Goal: Task Accomplishment & Management: Manage account settings

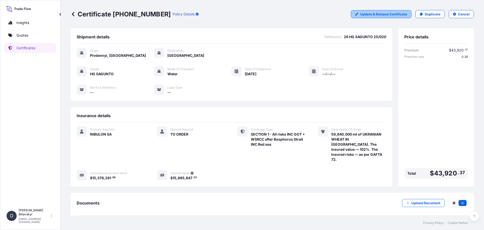
click at [384, 16] on p "Update & Reissue Certificate" at bounding box center [383, 14] width 47 height 5
select select "Water"
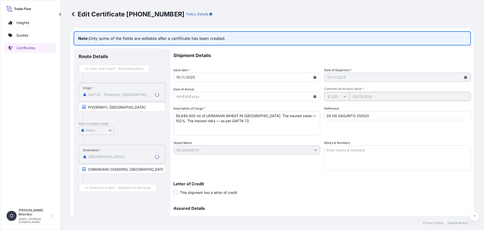
select select "31538"
click at [26, 46] on p "Certificates" at bounding box center [25, 47] width 19 height 5
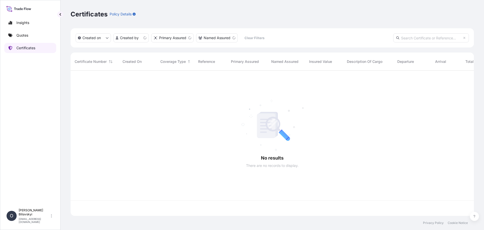
scroll to position [144, 400]
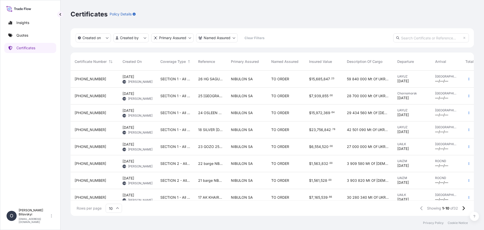
click at [205, 79] on span "26 HG SAGUNTO 25/020" at bounding box center [210, 78] width 25 height 5
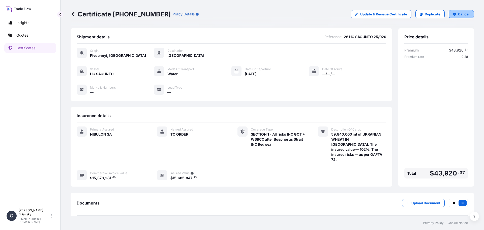
click at [458, 12] on p "Cancel" at bounding box center [464, 14] width 12 height 5
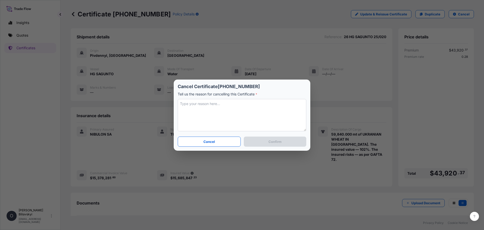
click at [208, 108] on textarea at bounding box center [242, 115] width 129 height 32
click at [248, 107] on textarea "To enrich screen reader interactions, please activate Accessibility in Grammarl…" at bounding box center [242, 115] width 129 height 32
type textarea "Г"
type textarea "Amendment of the Named assured field"
click at [270, 139] on p "Confirm" at bounding box center [275, 141] width 13 height 5
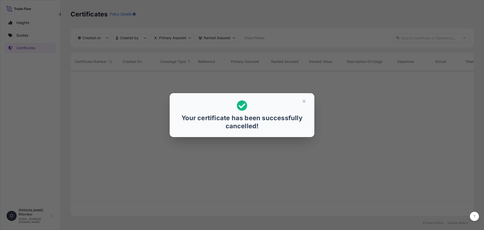
scroll to position [144, 400]
click at [304, 98] on button "button" at bounding box center [304, 101] width 13 height 8
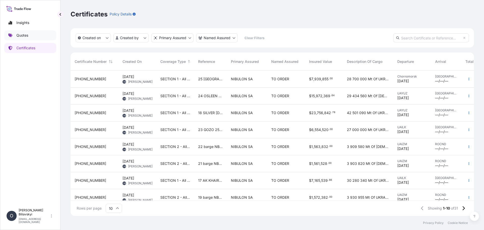
click at [22, 39] on link "Quotes" at bounding box center [30, 35] width 52 height 10
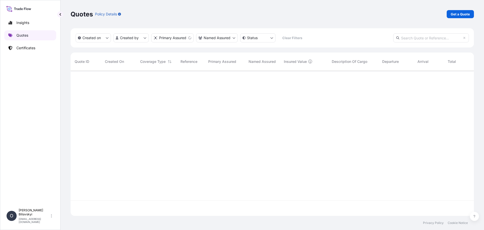
scroll to position [144, 400]
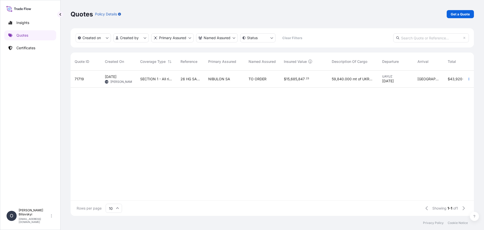
click at [157, 85] on div "SECTION 1 - All risks INC GOT + WSRCC after Bosphorus Strait INC Red sea" at bounding box center [156, 79] width 40 height 17
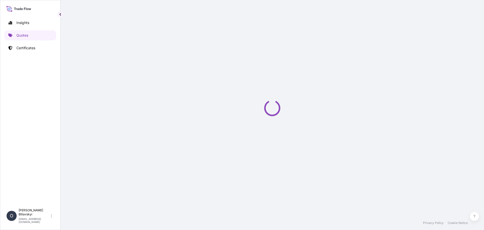
select select "Water"
select select "31538"
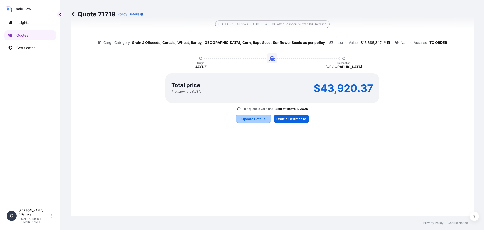
click at [253, 121] on p "Update Details" at bounding box center [254, 118] width 24 height 5
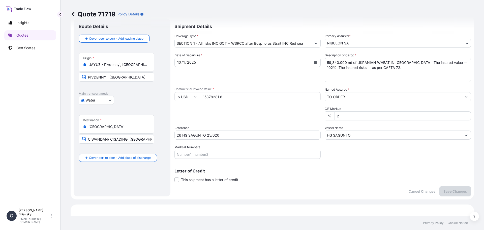
scroll to position [8, 0]
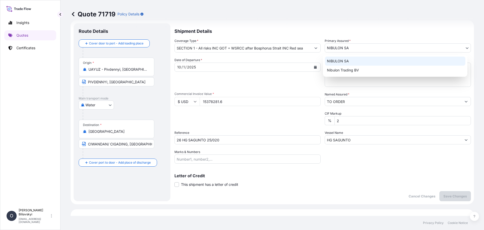
click at [370, 47] on body "Insights Quotes Certificates O [PERSON_NAME] [EMAIL_ADDRESS][DOMAIN_NAME] Quote…" at bounding box center [242, 115] width 484 height 230
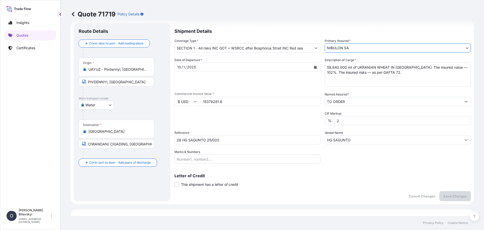
click at [361, 101] on input "TO ORDER" at bounding box center [393, 101] width 137 height 9
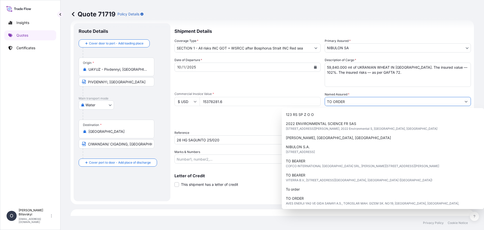
drag, startPoint x: 361, startPoint y: 101, endPoint x: 273, endPoint y: 88, distance: 89.2
click at [275, 89] on div "Date of Departure * [DATE] Cargo Category * Grain & Oilseeds, Cereals, Wheat, B…" at bounding box center [322, 110] width 297 height 106
paste input "PT. NUTRINDO BOGARASA"
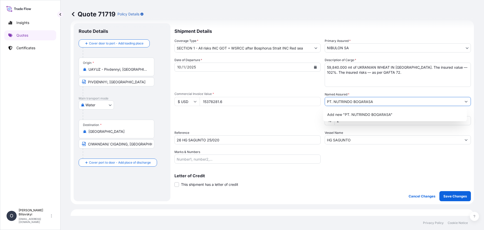
type input "PT. NUTRINDO BOGARASA"
click at [299, 173] on div "Letter of Credit This shipment has a letter of credit Letter of credit * Letter…" at bounding box center [322, 176] width 297 height 19
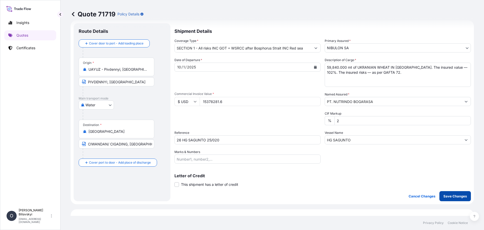
click at [454, 198] on p "Save Changes" at bounding box center [454, 195] width 23 height 5
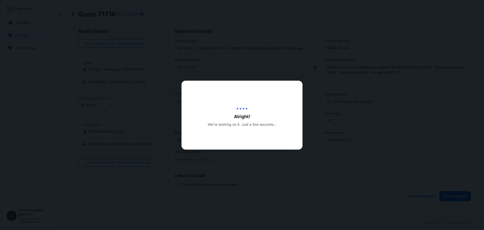
type input "[DATE]"
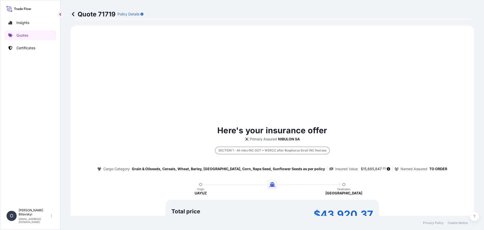
select select "Water"
select select "31538"
type input "SECTION 1 - All risks INC GOT + WSRCC after Bosphorus Strait INC Red sea"
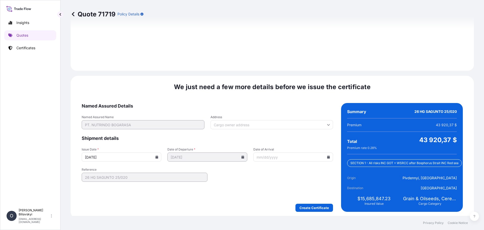
scroll to position [620, 0]
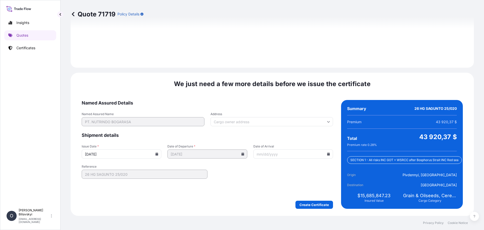
click at [156, 154] on icon at bounding box center [157, 153] width 3 height 3
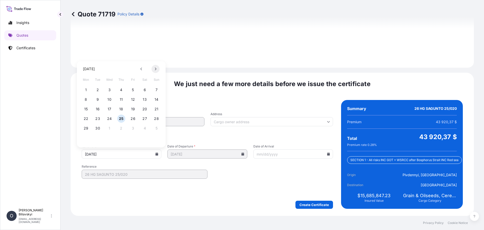
click at [157, 70] on button at bounding box center [156, 69] width 8 height 8
click at [109, 91] on button "1" at bounding box center [109, 90] width 8 height 8
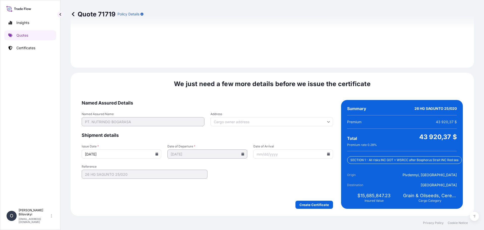
type input "[DATE]"
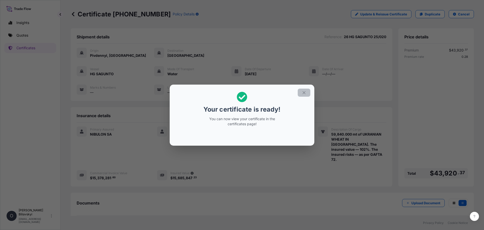
click at [305, 93] on icon "button" at bounding box center [304, 92] width 5 height 5
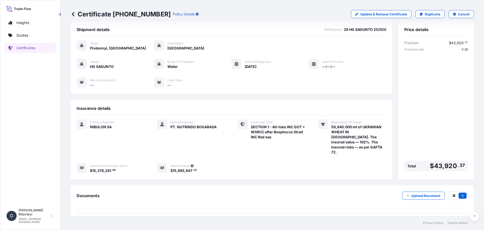
scroll to position [14, 0]
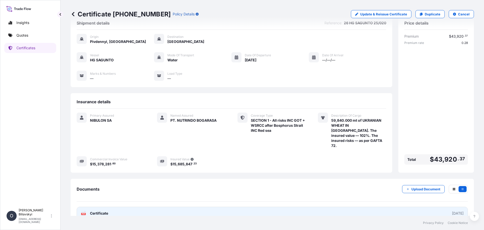
click at [153, 206] on link "PDF Certificate [DATE]" at bounding box center [272, 212] width 391 height 13
